Goal: Navigation & Orientation: Understand site structure

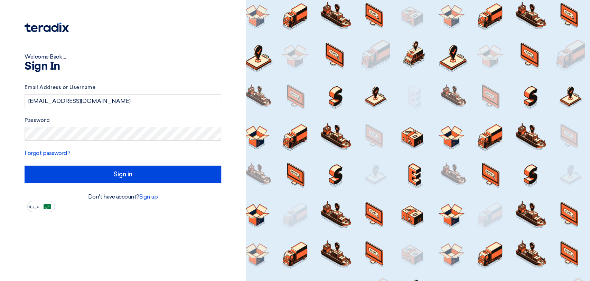
type input "Sign in"
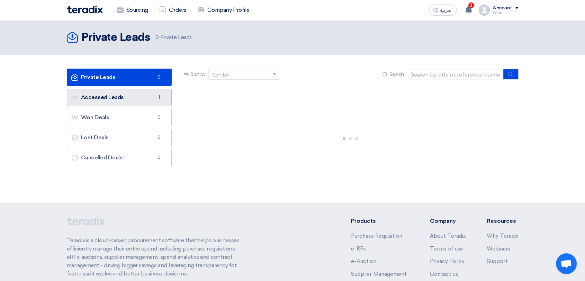
click at [156, 96] on span "1" at bounding box center [159, 97] width 8 height 7
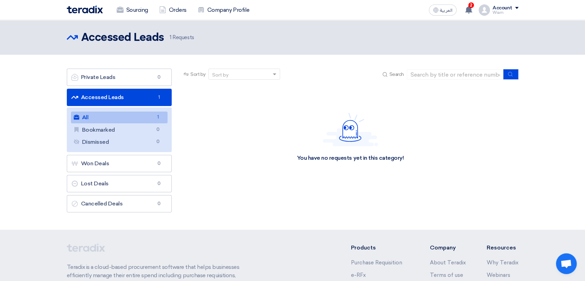
click at [154, 119] on span "1" at bounding box center [158, 116] width 8 height 7
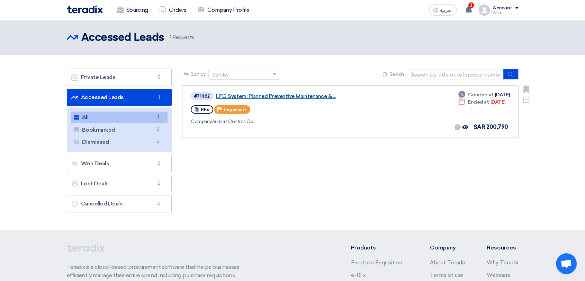
click at [231, 96] on link "LPG System: Planned Preventive Maintenance & ..." at bounding box center [302, 96] width 173 height 6
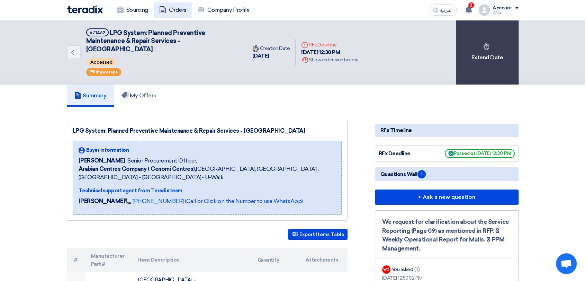
click at [174, 9] on link "Orders" at bounding box center [173, 9] width 38 height 15
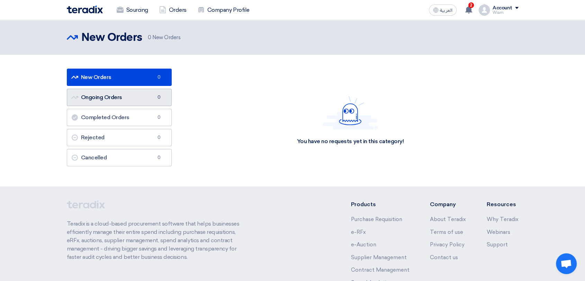
click at [142, 98] on link "Ongoing Orders Ongoing Orders 0" at bounding box center [119, 97] width 105 height 17
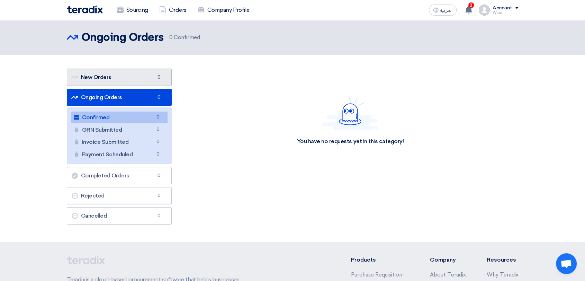
click at [137, 80] on link "New Orders New Orders 0" at bounding box center [119, 76] width 105 height 17
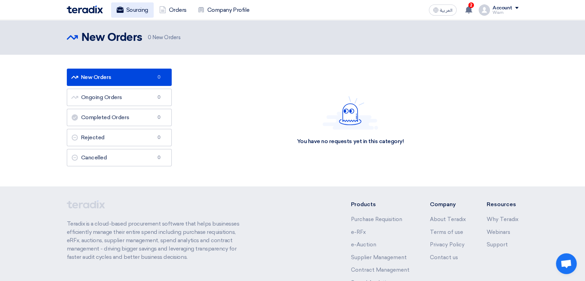
click at [139, 11] on link "Sourcing" at bounding box center [132, 9] width 43 height 15
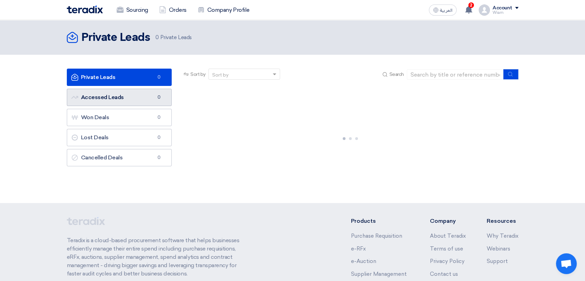
click at [151, 97] on link "Accessed Leads Accessed Leads 0" at bounding box center [119, 97] width 105 height 17
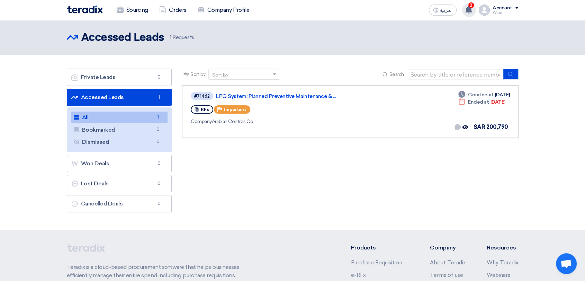
click at [472, 11] on use at bounding box center [468, 10] width 7 height 8
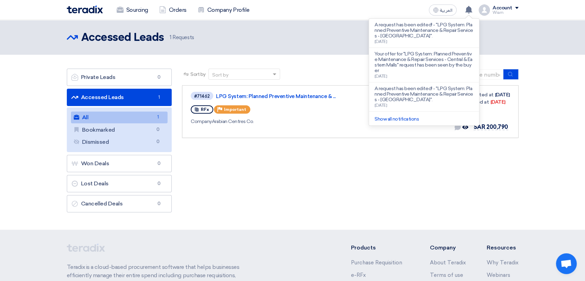
click at [433, 160] on div "Sort by Sort by Search Category Owner Type" at bounding box center [350, 141] width 346 height 147
